Goal: Transaction & Acquisition: Purchase product/service

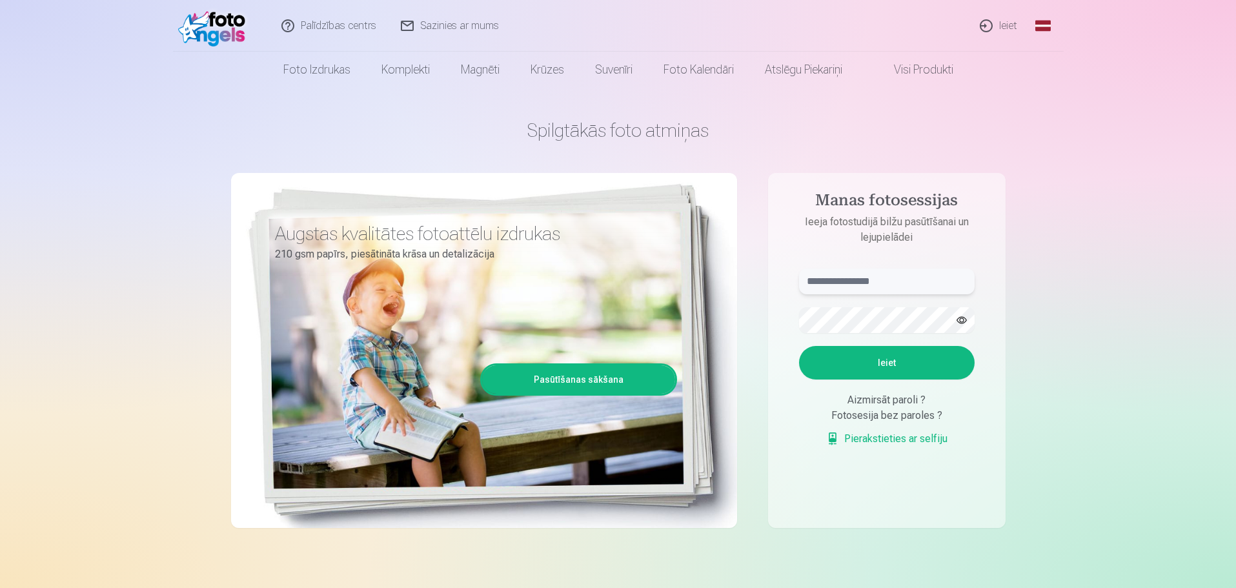
click at [851, 280] on input "text" at bounding box center [887, 282] width 176 height 26
type input "**********"
click at [910, 365] on button "Ieiet" at bounding box center [887, 363] width 176 height 34
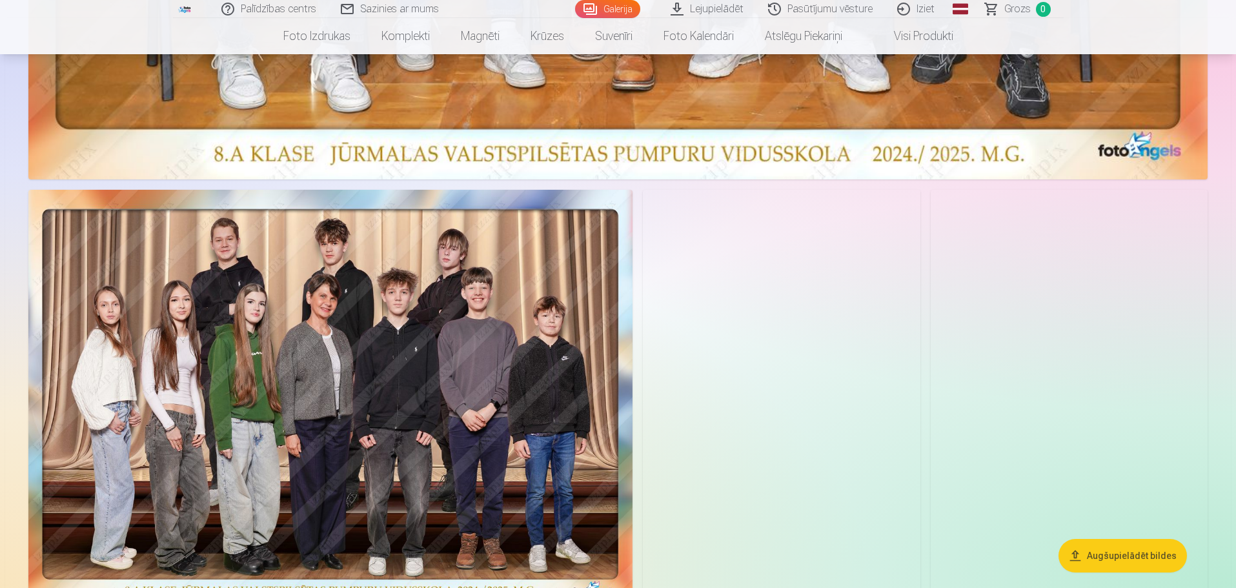
scroll to position [839, 0]
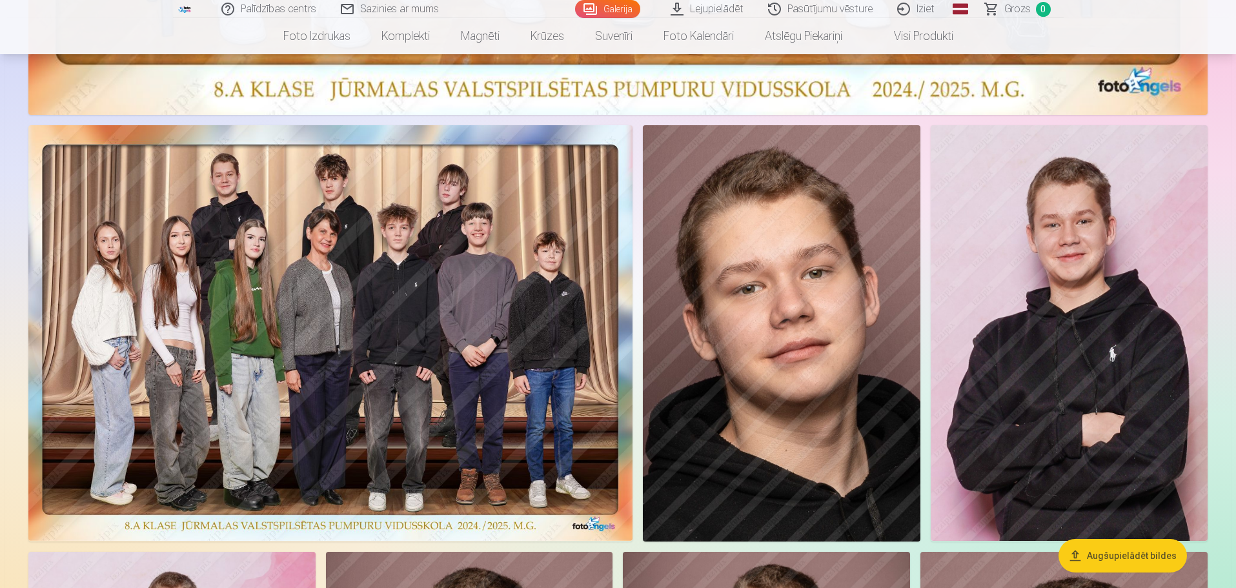
click at [759, 369] on img at bounding box center [782, 333] width 278 height 416
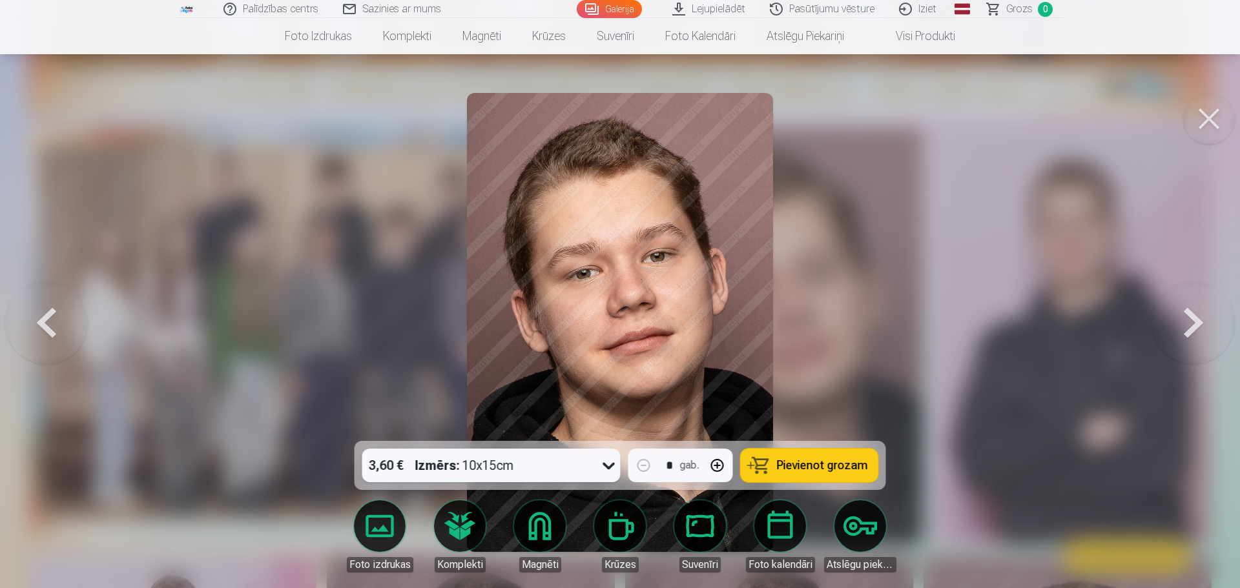
click at [797, 461] on span "Pievienot grozam" at bounding box center [822, 466] width 91 height 12
click at [852, 331] on div at bounding box center [620, 294] width 1240 height 588
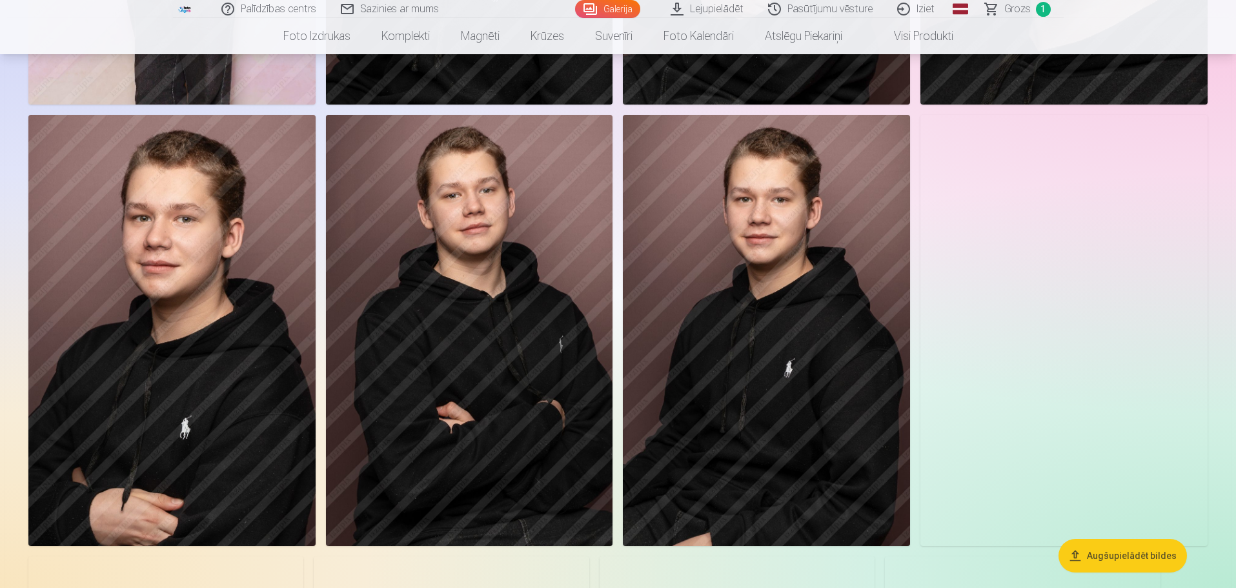
scroll to position [1743, 0]
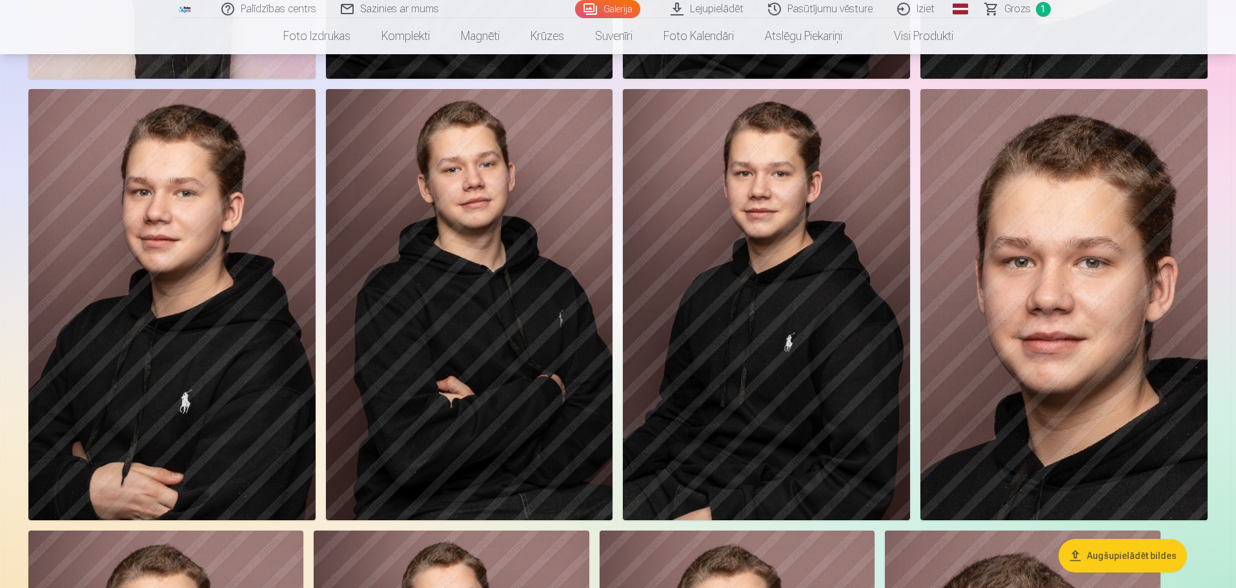
click at [484, 375] on img at bounding box center [469, 304] width 287 height 431
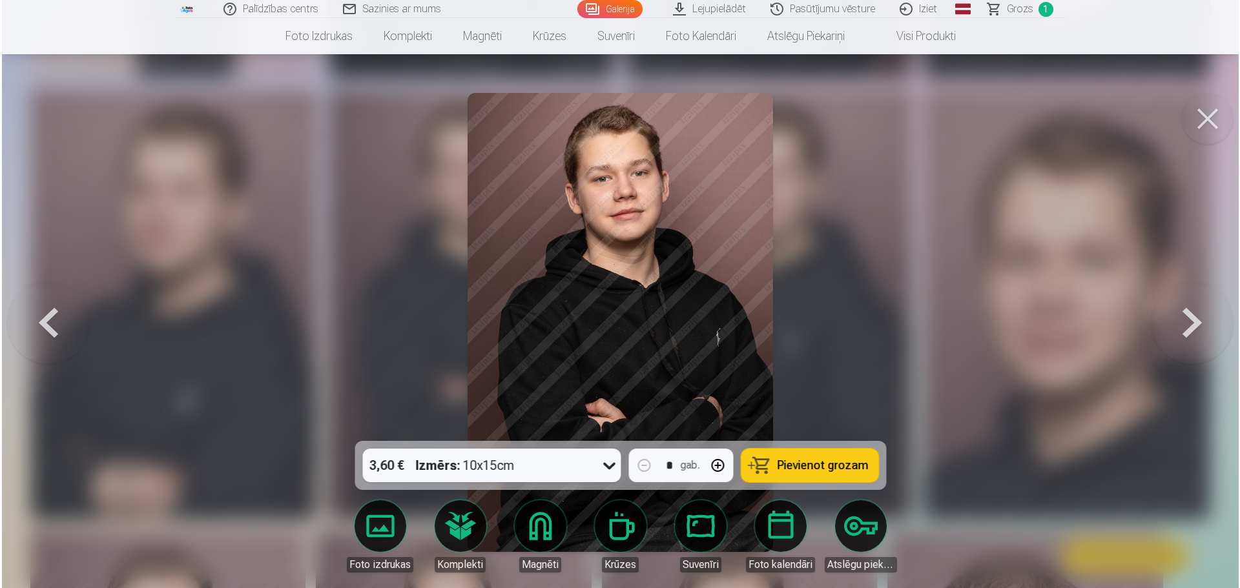
scroll to position [1746, 0]
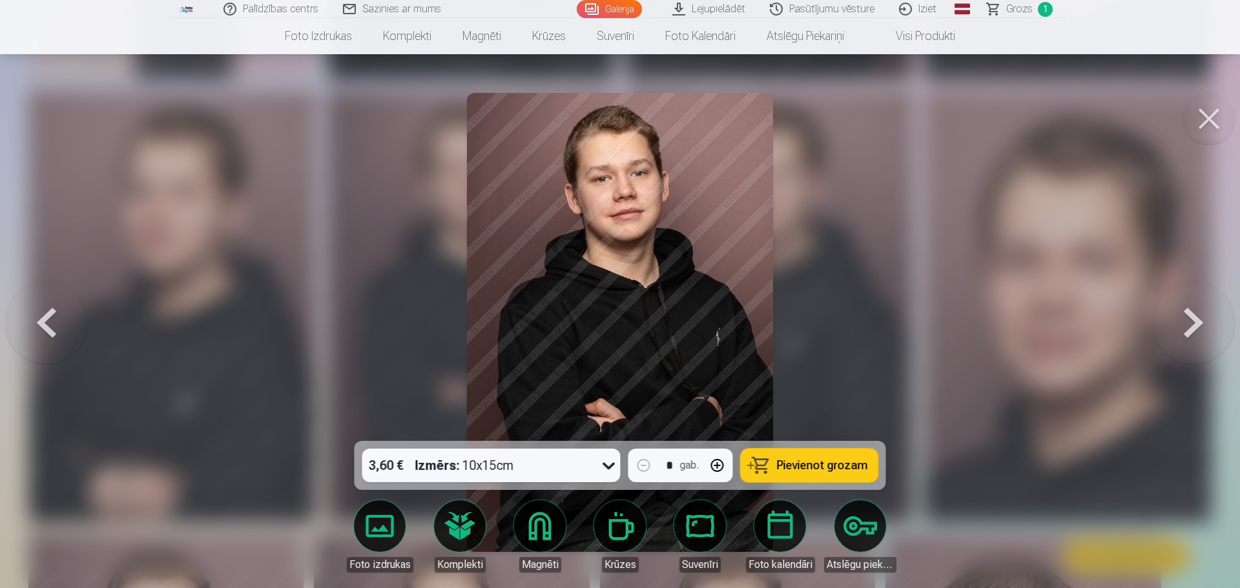
click at [713, 459] on button "button" at bounding box center [717, 465] width 31 height 31
click at [715, 460] on button "button" at bounding box center [717, 465] width 31 height 31
click at [791, 460] on span "Pievienot grozam" at bounding box center [822, 466] width 91 height 12
type input "*"
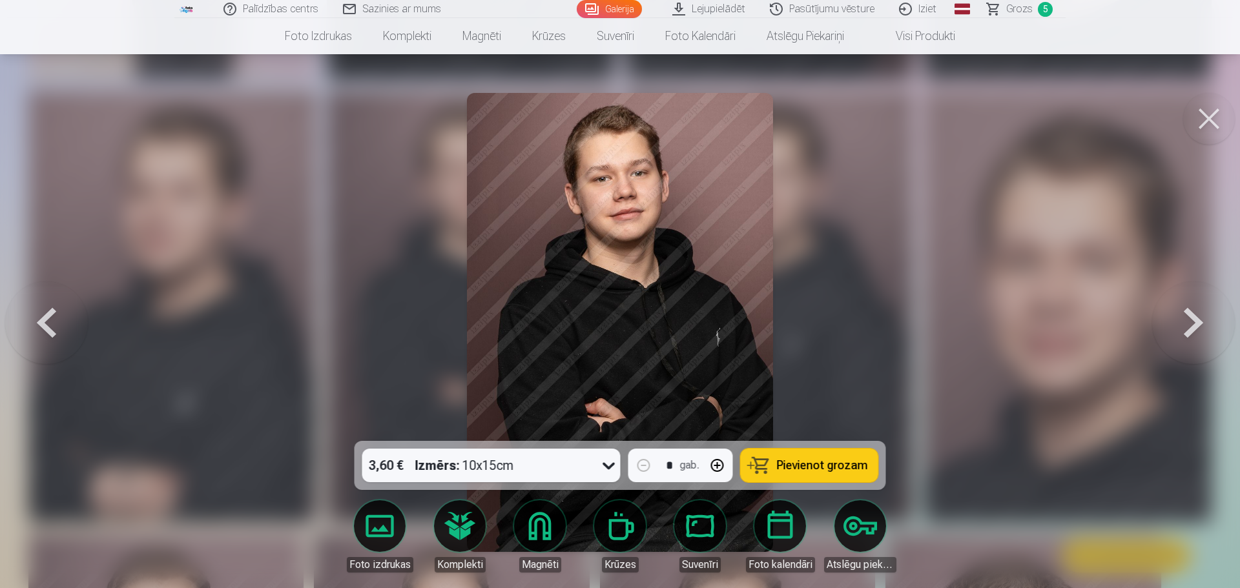
click at [849, 369] on div at bounding box center [620, 294] width 1240 height 588
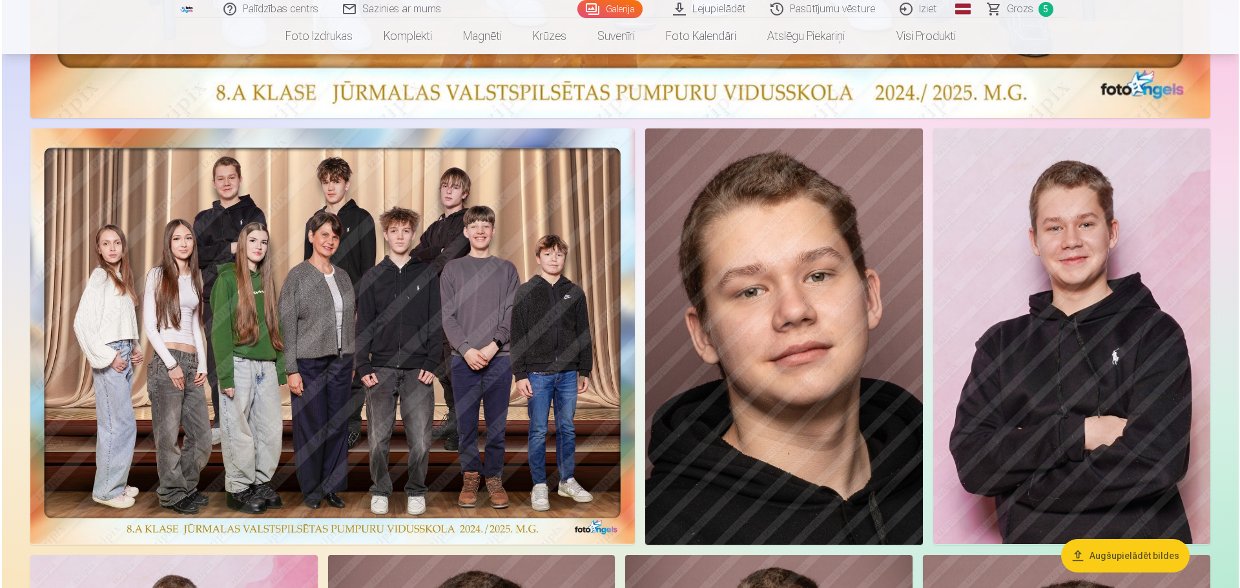
scroll to position [839, 0]
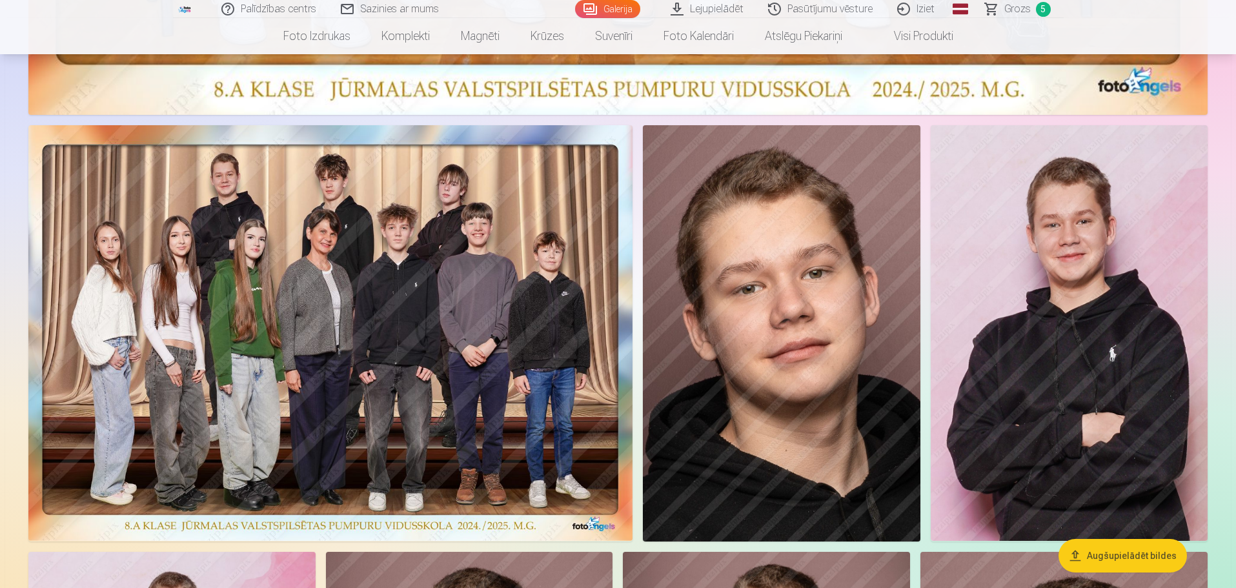
click at [482, 380] on img at bounding box center [330, 333] width 604 height 416
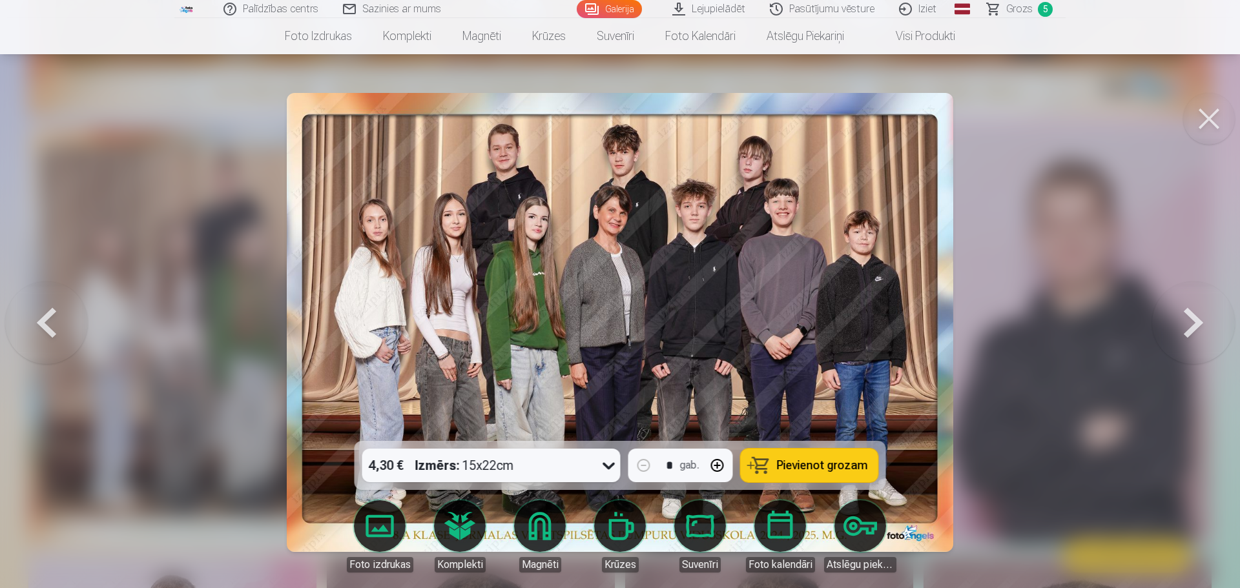
click at [797, 467] on span "Pievienot grozam" at bounding box center [822, 466] width 91 height 12
click at [1016, 5] on span "Grozs" at bounding box center [1019, 8] width 26 height 15
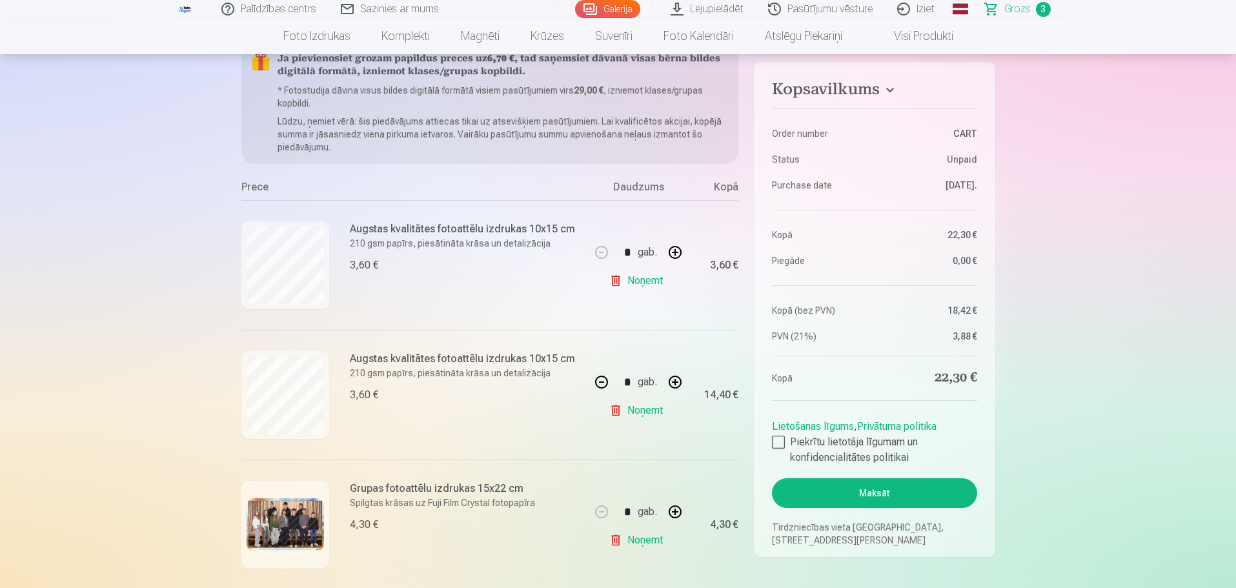
scroll to position [129, 0]
click at [597, 385] on button "button" at bounding box center [601, 383] width 31 height 31
type input "*"
click at [784, 447] on div at bounding box center [778, 442] width 13 height 13
click at [843, 487] on button "Maksāt" at bounding box center [874, 493] width 205 height 30
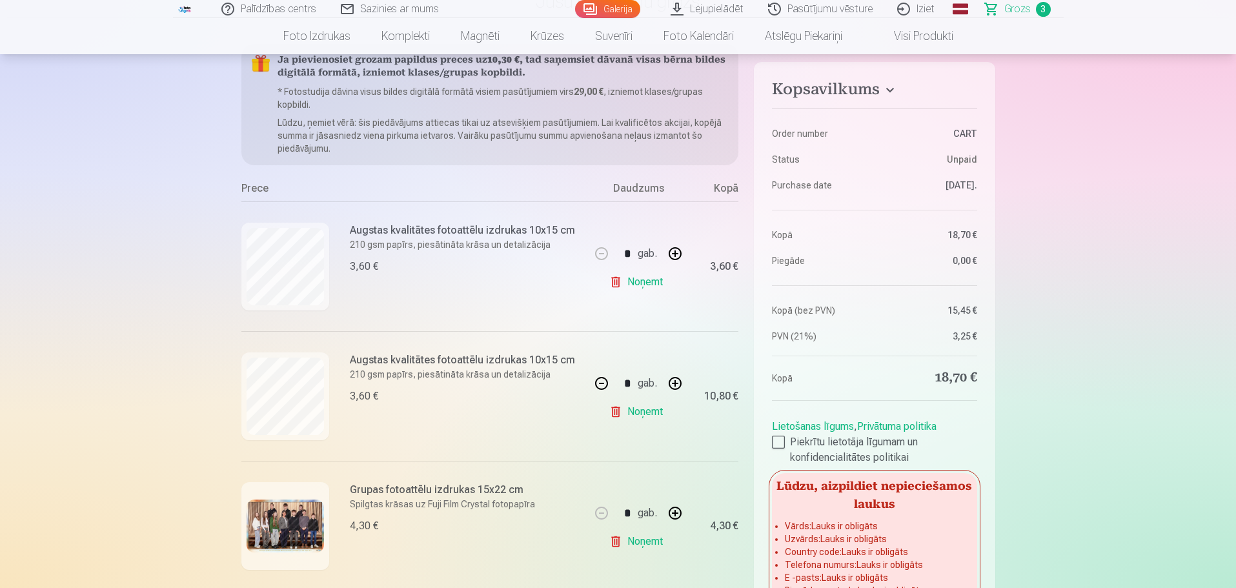
scroll to position [555, 0]
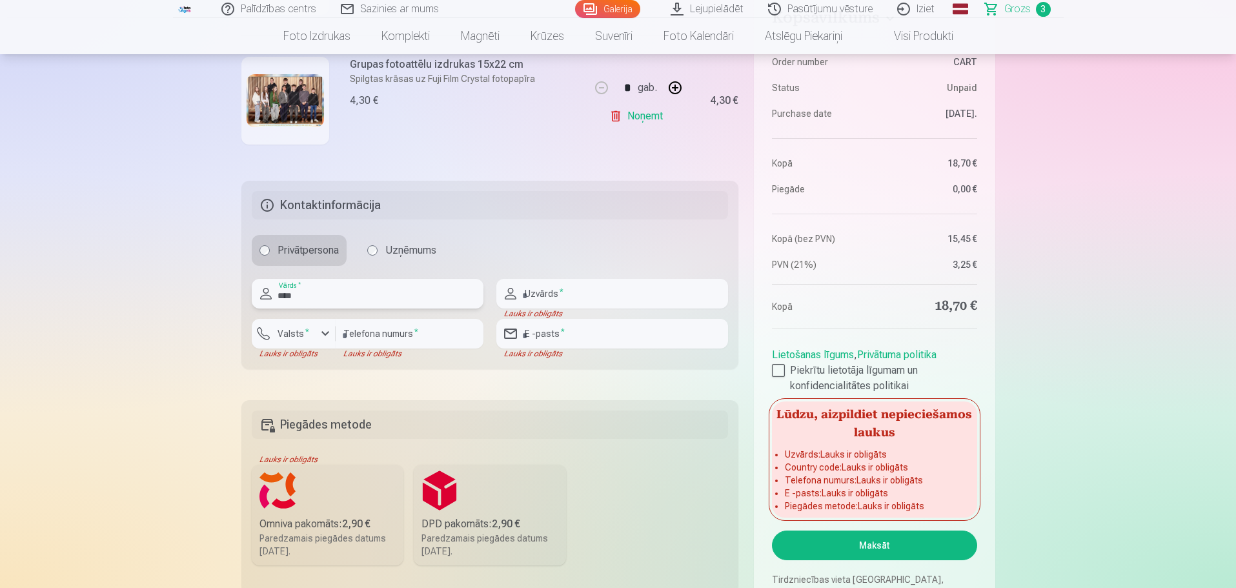
type input "****"
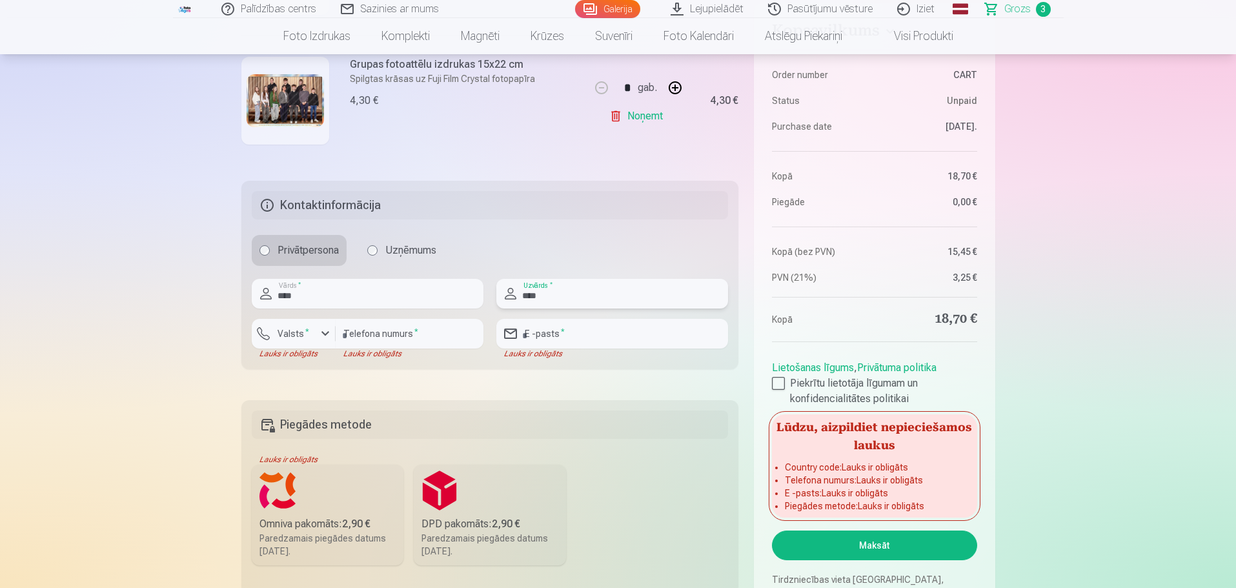
type input "****"
click at [298, 337] on label "Valsts *" at bounding box center [293, 333] width 42 height 13
click at [316, 372] on li "+371 Latvija" at bounding box center [308, 364] width 92 height 26
drag, startPoint x: 375, startPoint y: 341, endPoint x: 384, endPoint y: 335, distance: 10.7
click at [376, 340] on input "number" at bounding box center [410, 334] width 148 height 30
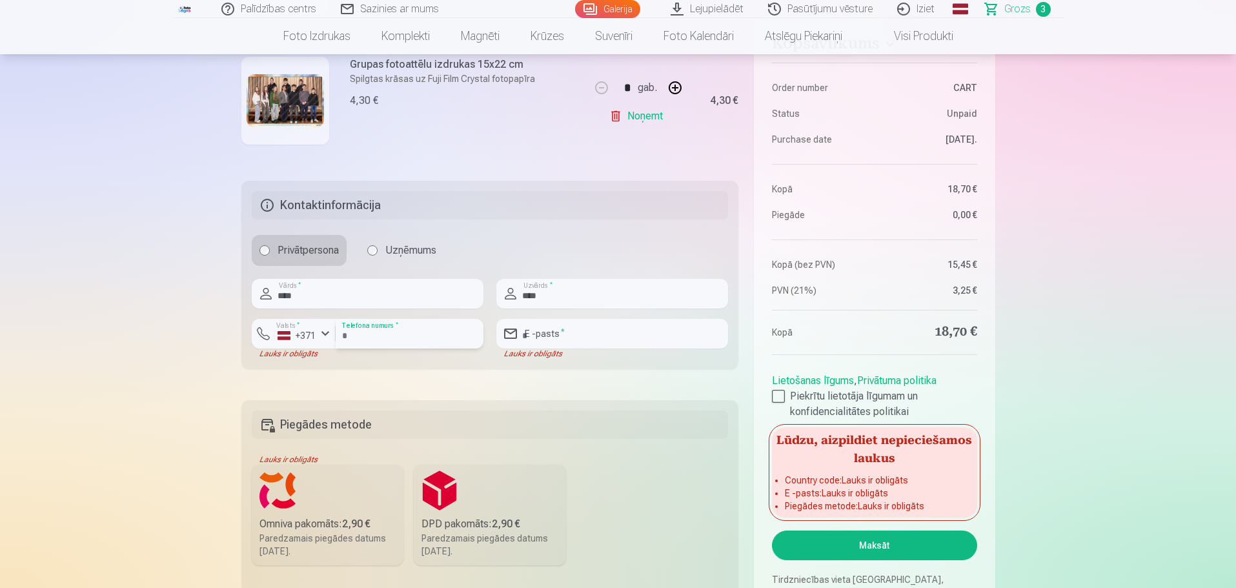
type input "********"
click at [555, 337] on input "email" at bounding box center [612, 334] width 232 height 30
type input "**********"
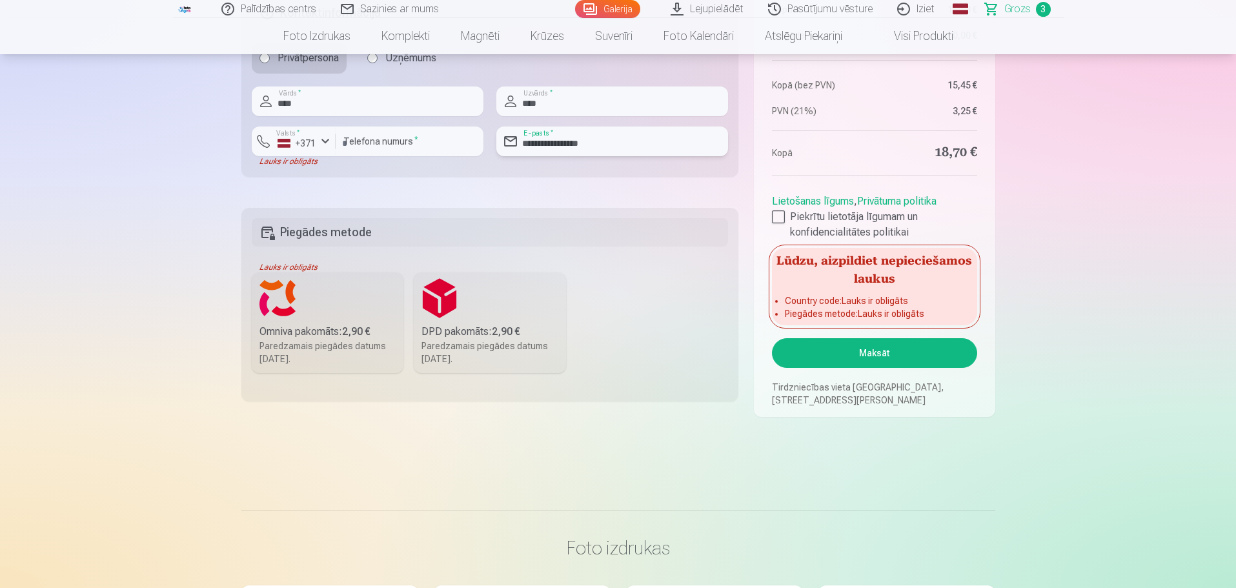
scroll to position [748, 0]
click at [459, 302] on label "DPD pakomāts : 2,90 € Paredzamais piegādes datums [DATE]." at bounding box center [490, 321] width 152 height 101
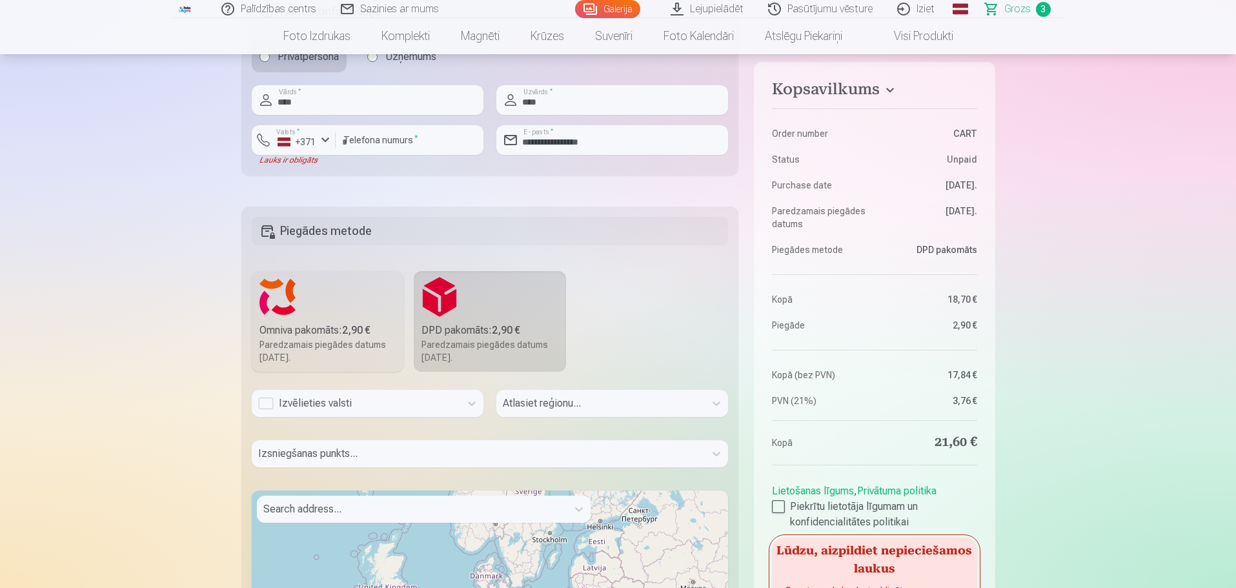
click at [363, 405] on div "Izvēlieties valsti" at bounding box center [356, 403] width 196 height 15
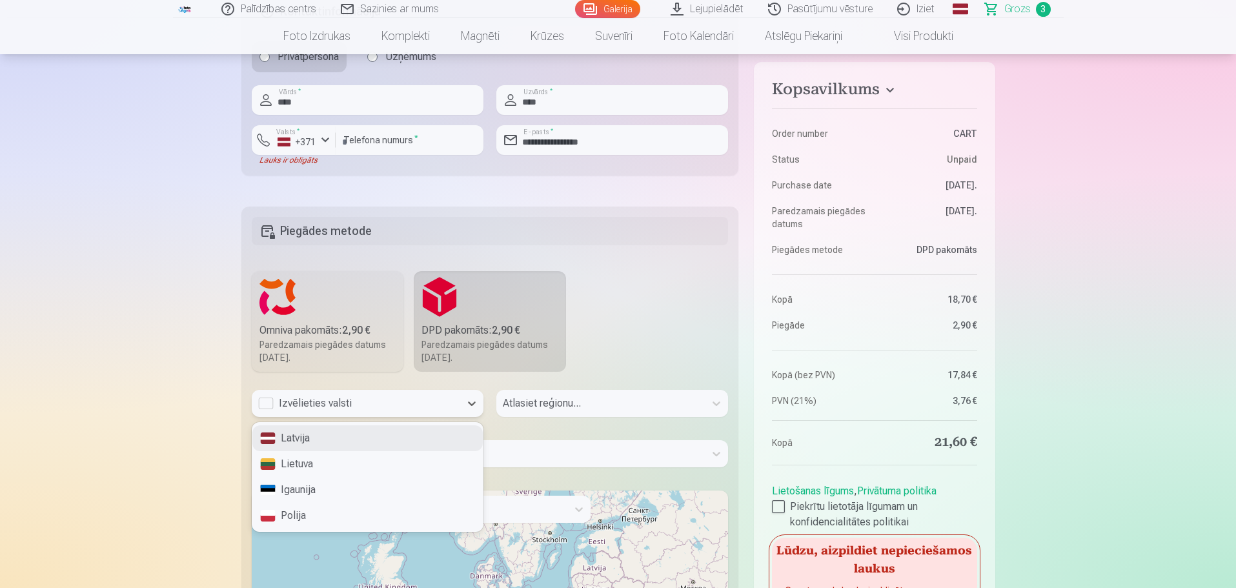
click at [331, 438] on div "Latvija" at bounding box center [367, 438] width 230 height 26
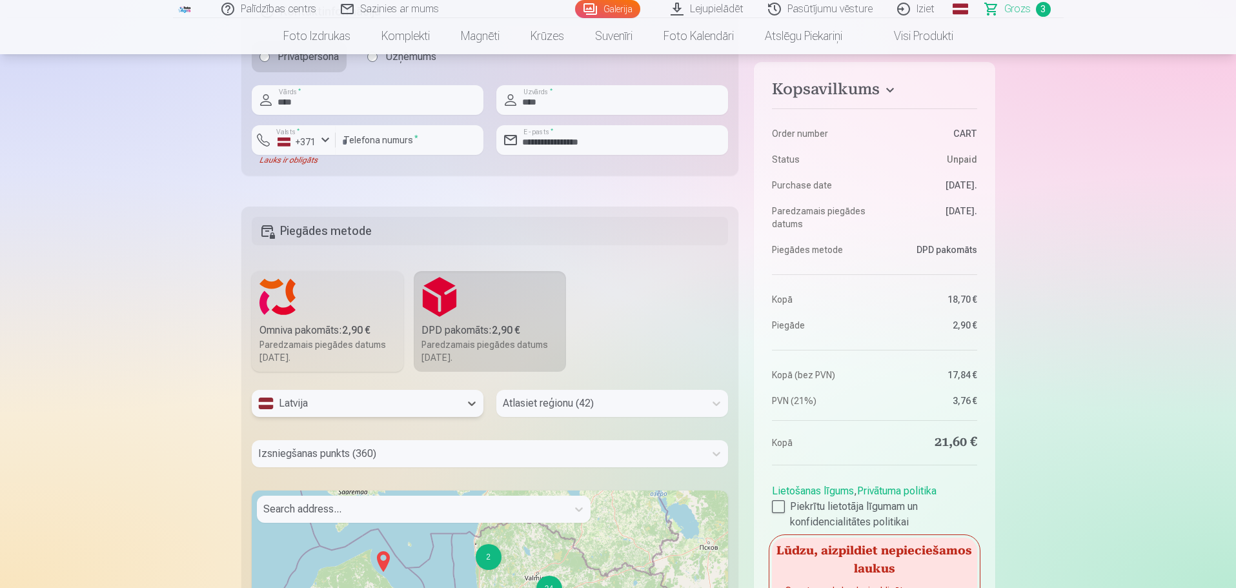
scroll to position [782, 0]
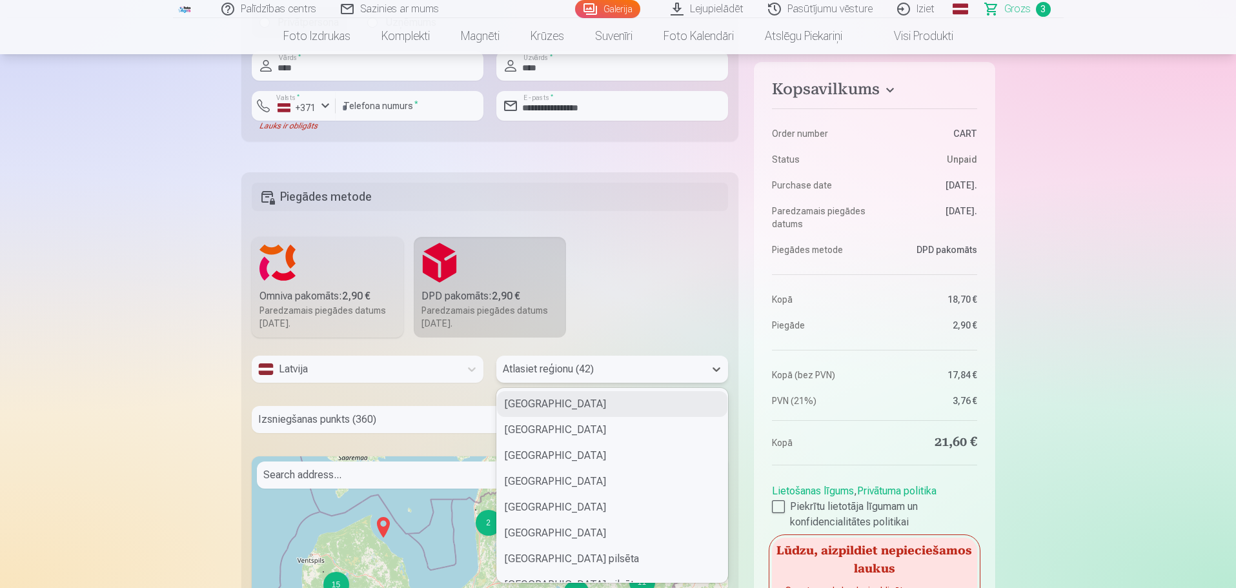
click at [566, 383] on div "42 results available. Use Up and Down to choose options, press Enter to select …" at bounding box center [612, 369] width 232 height 27
click at [557, 473] on div "[GEOGRAPHIC_DATA] pilsēta" at bounding box center [612, 482] width 230 height 26
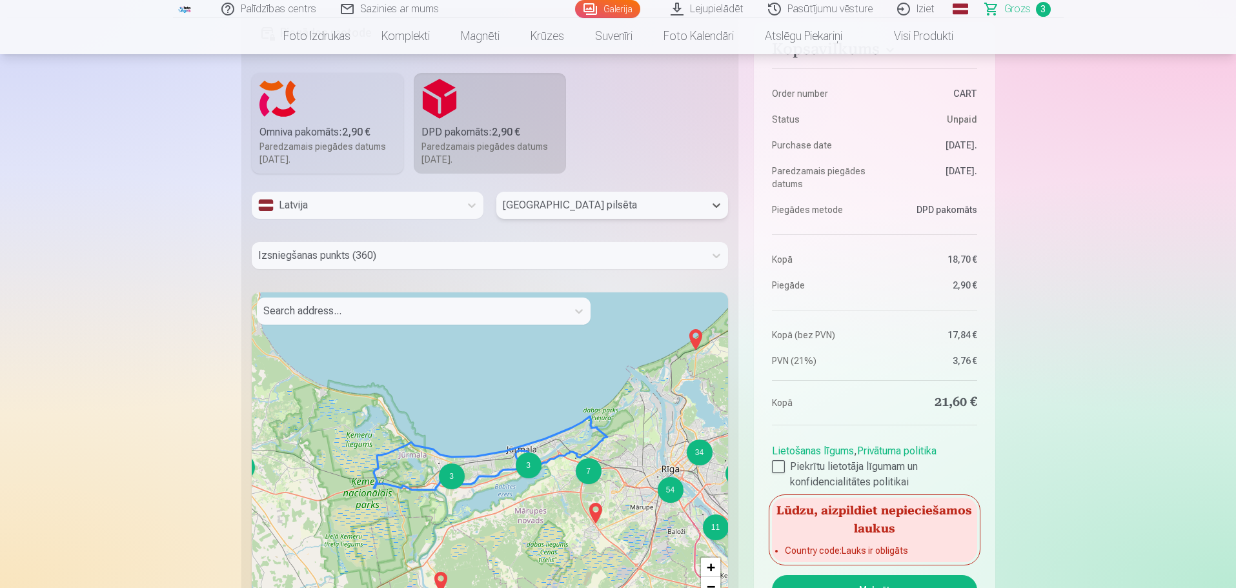
scroll to position [976, 0]
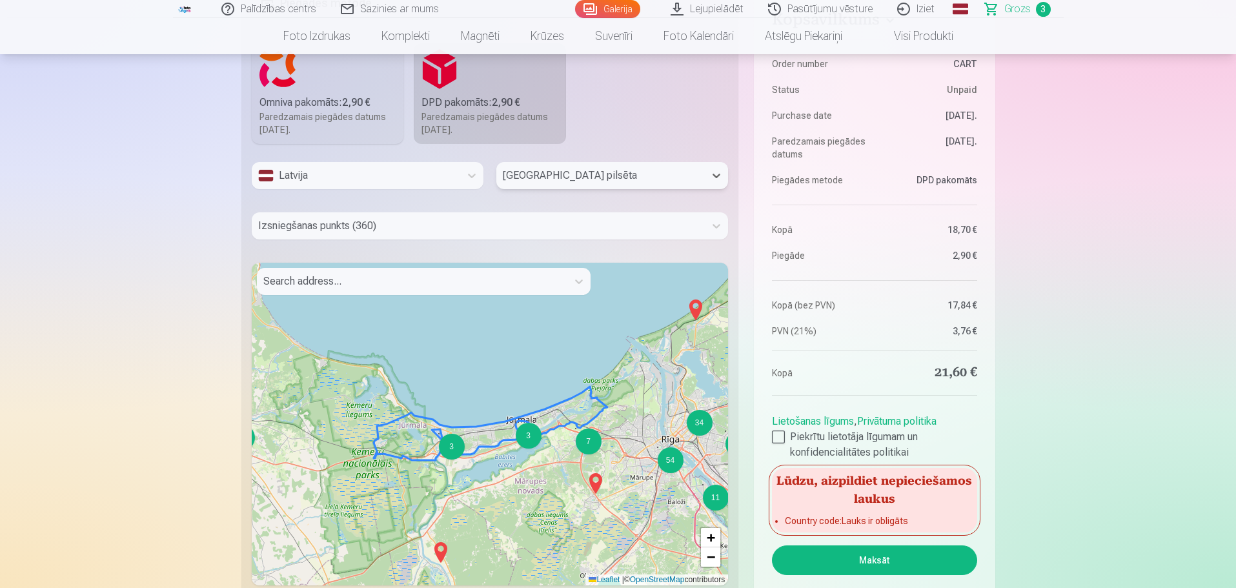
click at [454, 447] on div "3" at bounding box center [452, 447] width 26 height 26
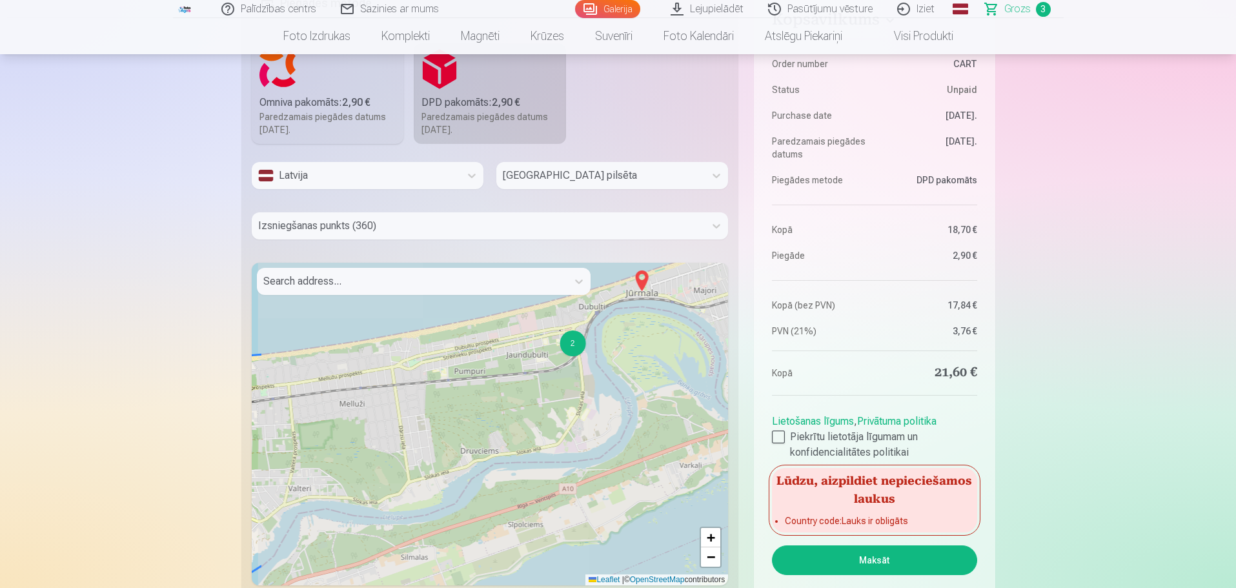
drag, startPoint x: 387, startPoint y: 421, endPoint x: 108, endPoint y: 393, distance: 279.7
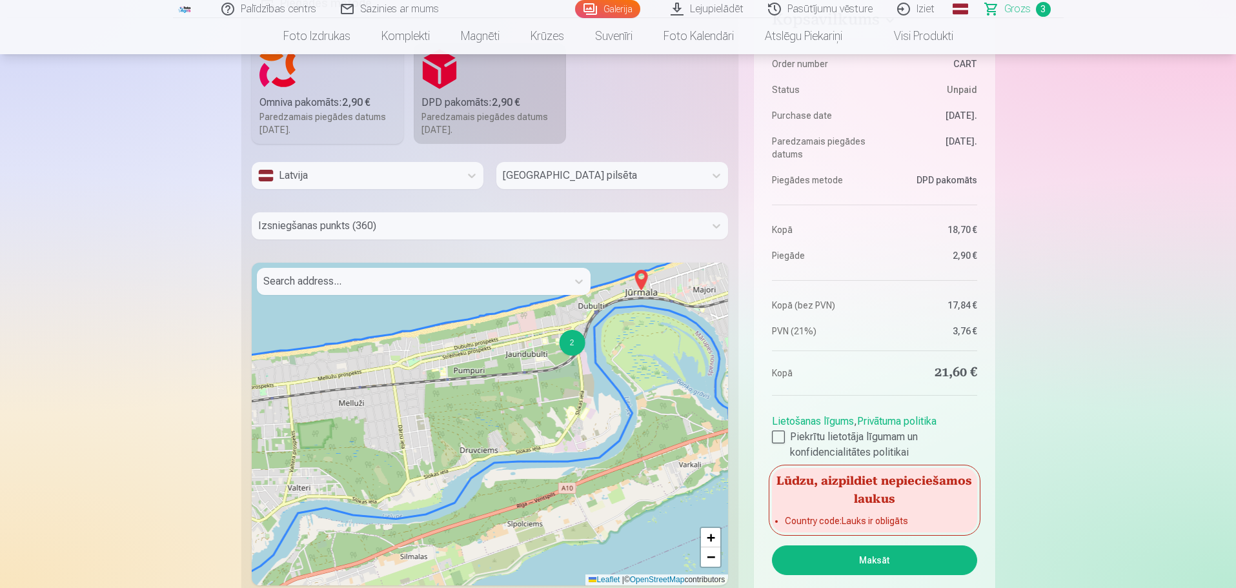
click at [573, 344] on div "2" at bounding box center [572, 343] width 26 height 26
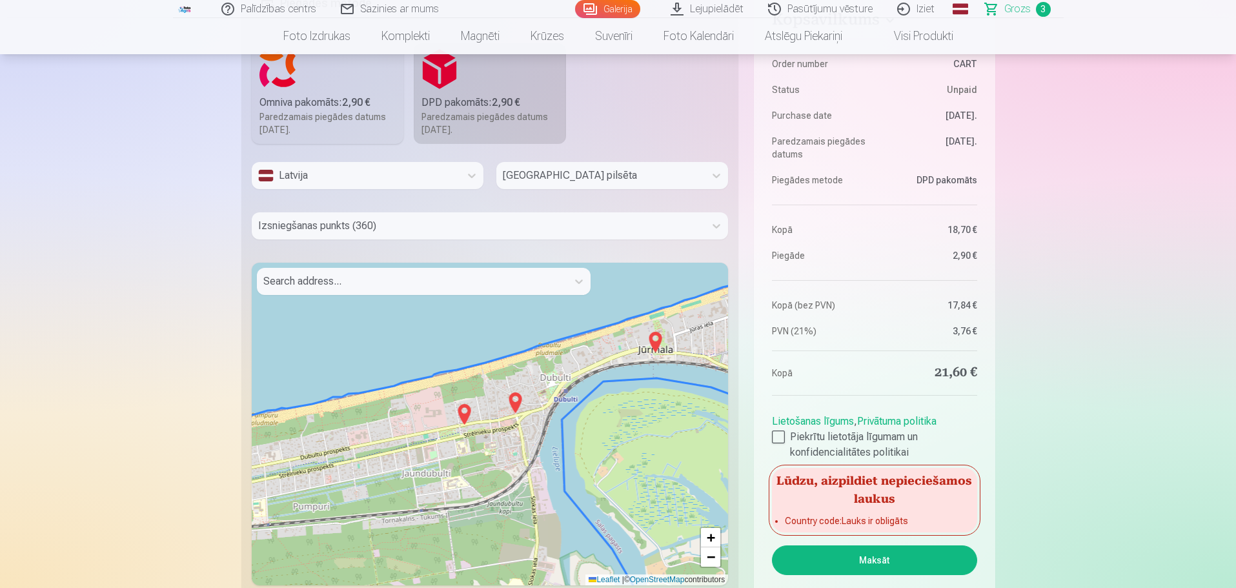
click at [464, 412] on img at bounding box center [464, 414] width 21 height 31
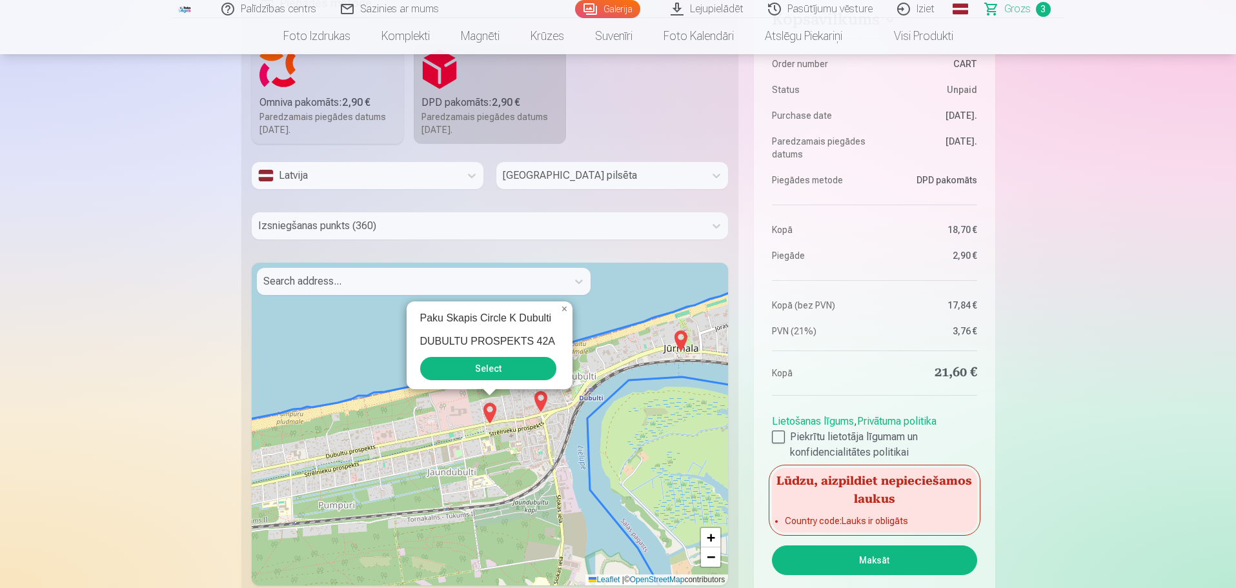
click at [460, 372] on button "Select" at bounding box center [488, 368] width 136 height 23
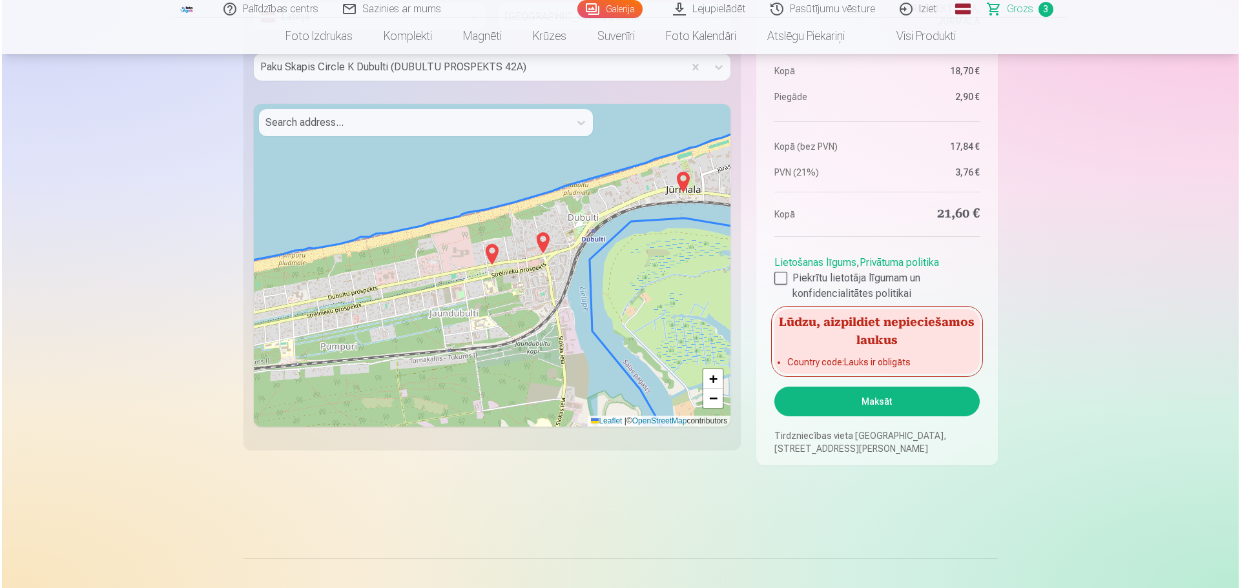
scroll to position [1299, 0]
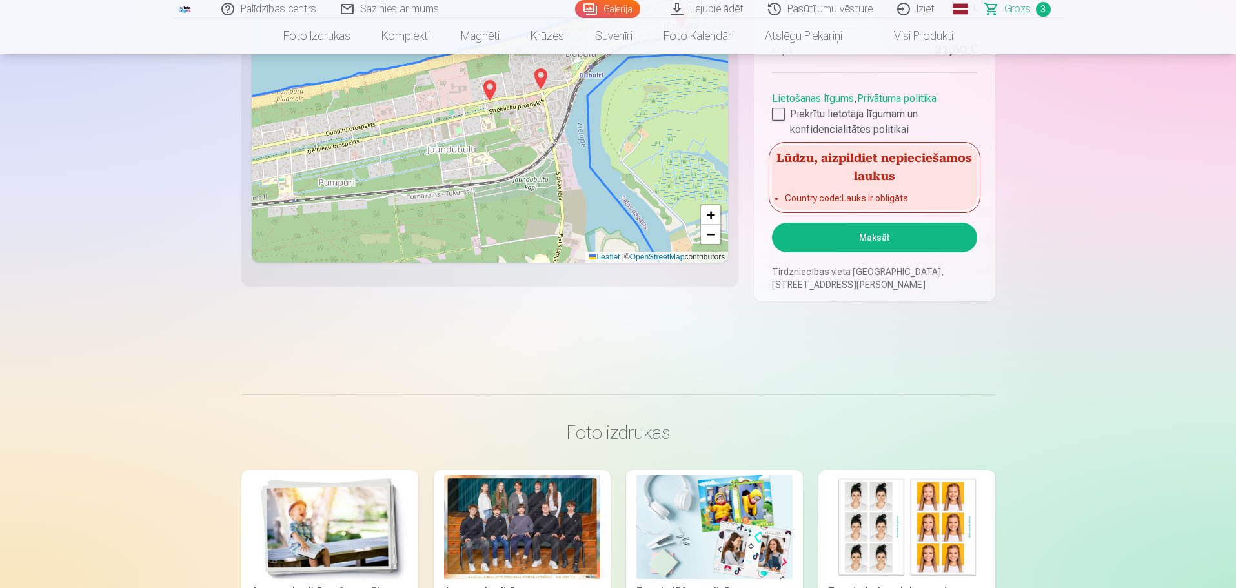
click at [852, 241] on button "Maksāt" at bounding box center [874, 238] width 205 height 30
